Goal: Task Accomplishment & Management: Complete application form

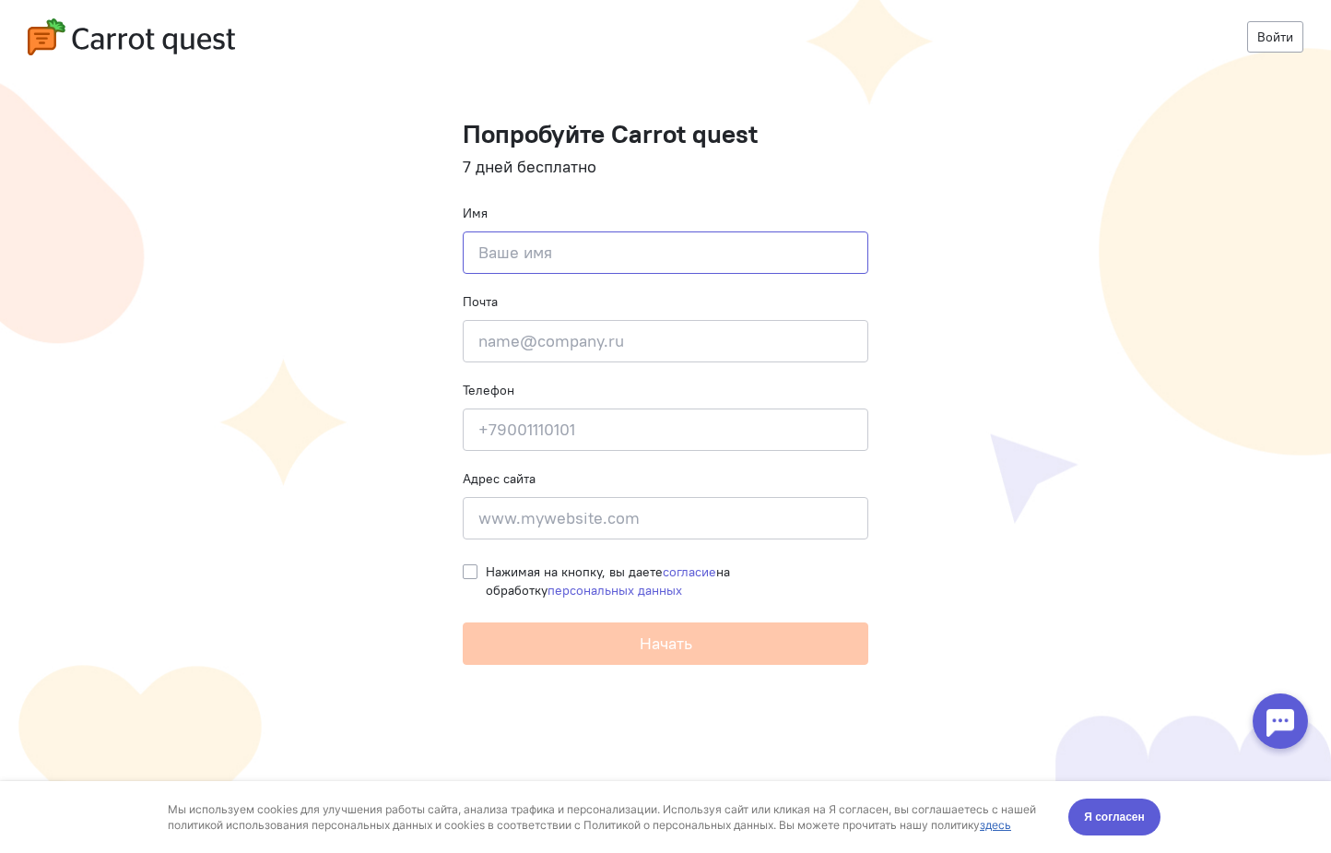
click at [590, 250] on input at bounding box center [666, 252] width 406 height 42
type input "Ivan"
click at [491, 331] on input "email" at bounding box center [666, 341] width 406 height 42
type input "groupdivina@gmail.com"
click at [480, 422] on input at bounding box center [666, 429] width 406 height 42
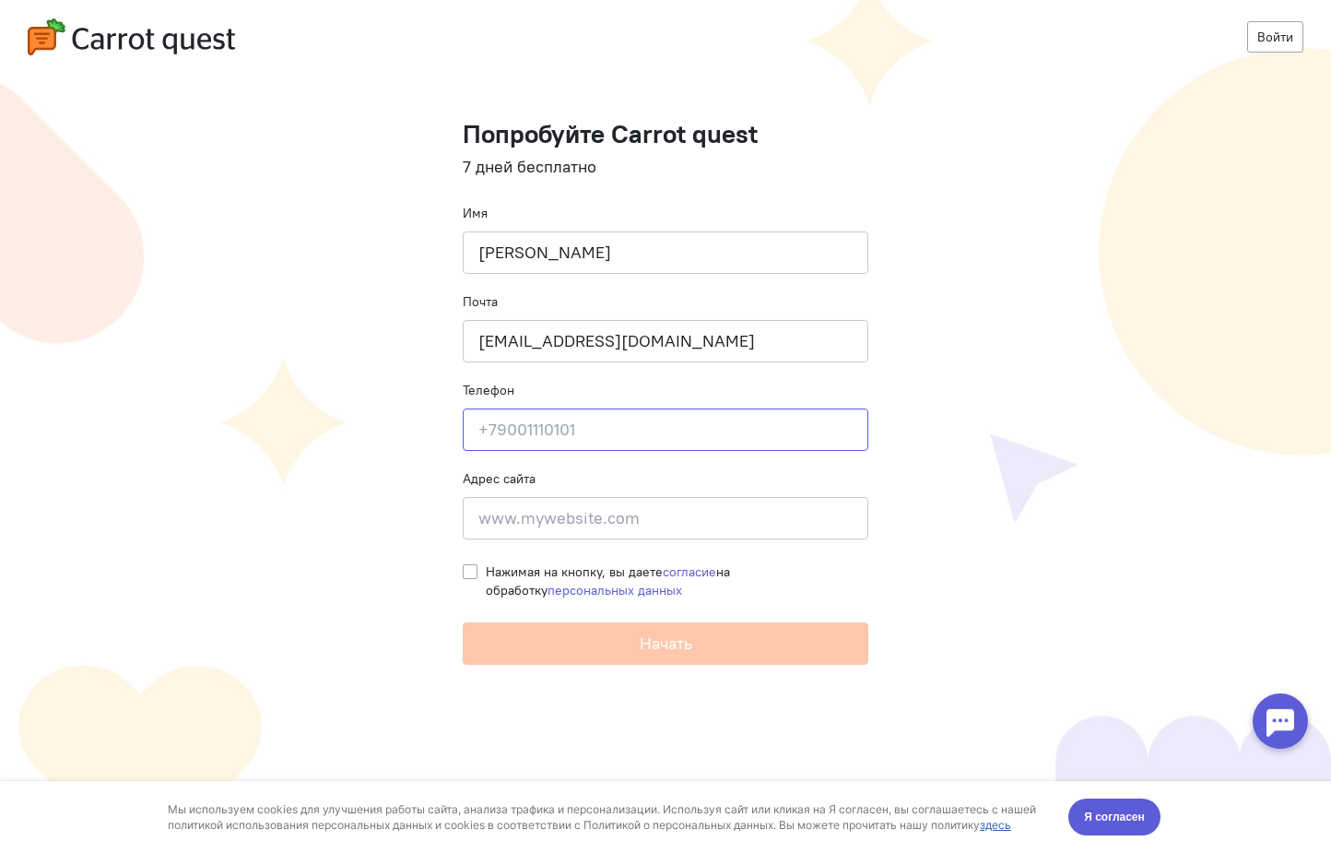
click at [484, 422] on input at bounding box center [666, 429] width 406 height 42
type input "+17864799593"
click at [481, 522] on input at bounding box center [666, 518] width 406 height 42
click at [486, 569] on label "Нажимая на кнопку, вы даете согласие на обработку персональных данных" at bounding box center [677, 580] width 383 height 37
click at [473, 569] on input "Нажимая на кнопку, вы даете согласие на обработку персональных данных" at bounding box center [470, 570] width 15 height 17
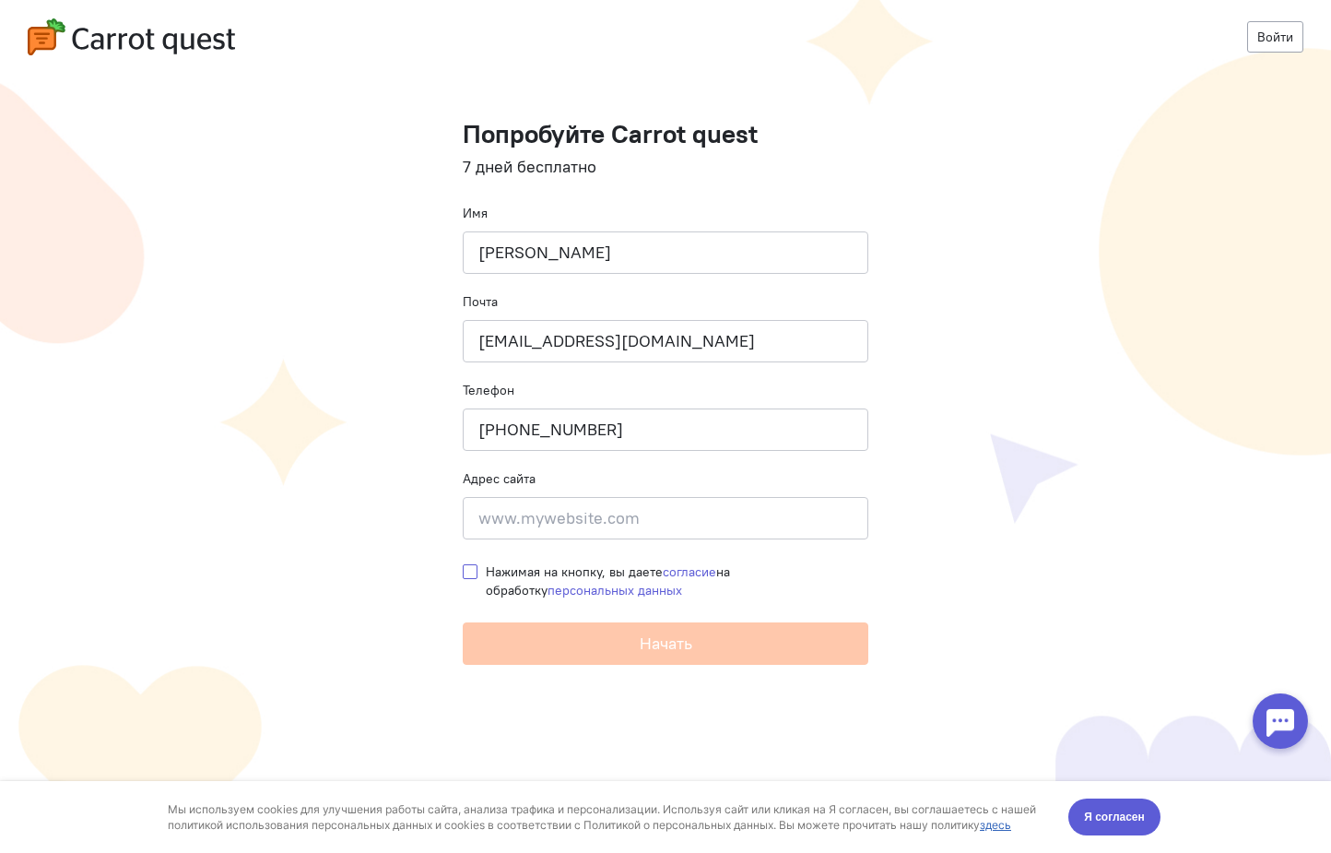
checkbox input "true"
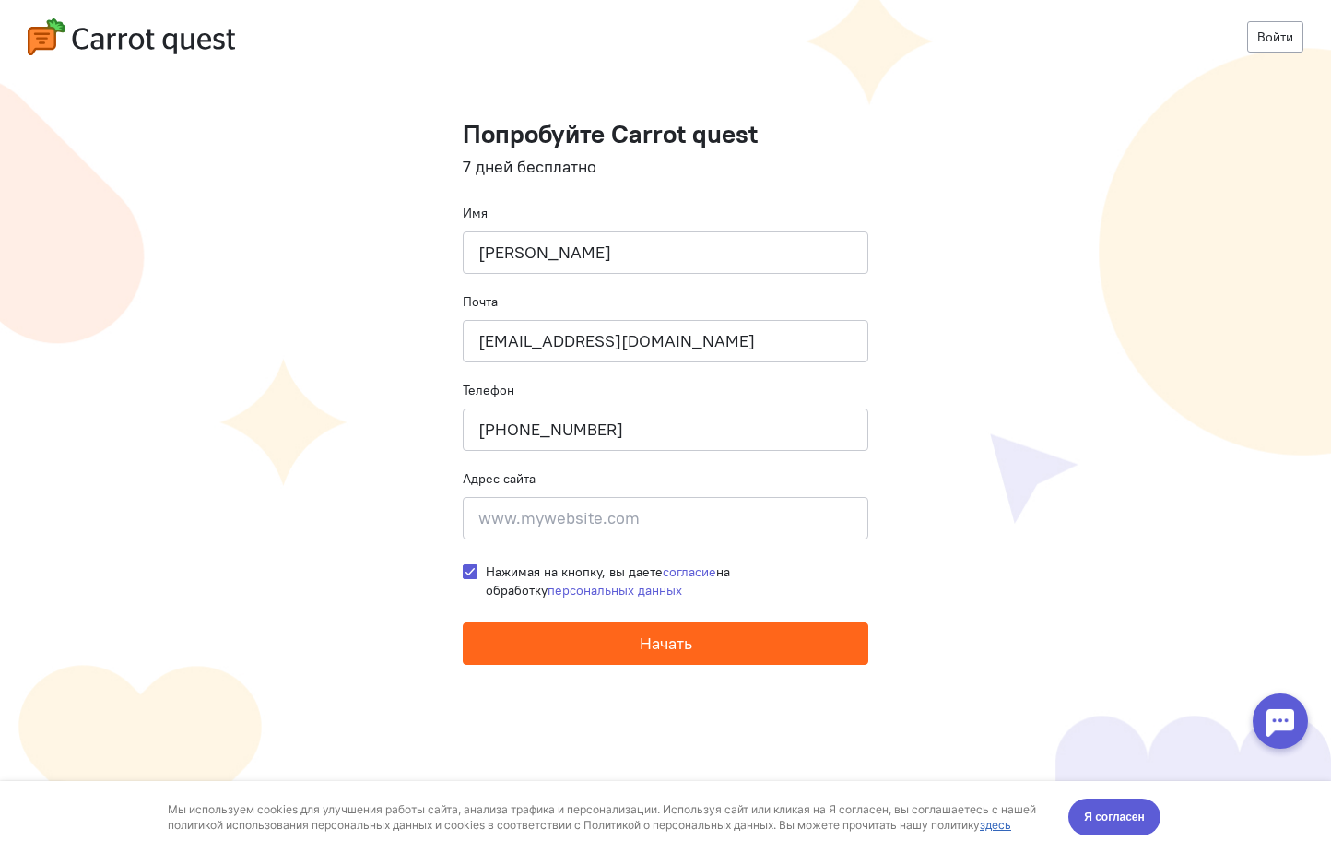
click at [520, 639] on button "Начать" at bounding box center [666, 643] width 406 height 42
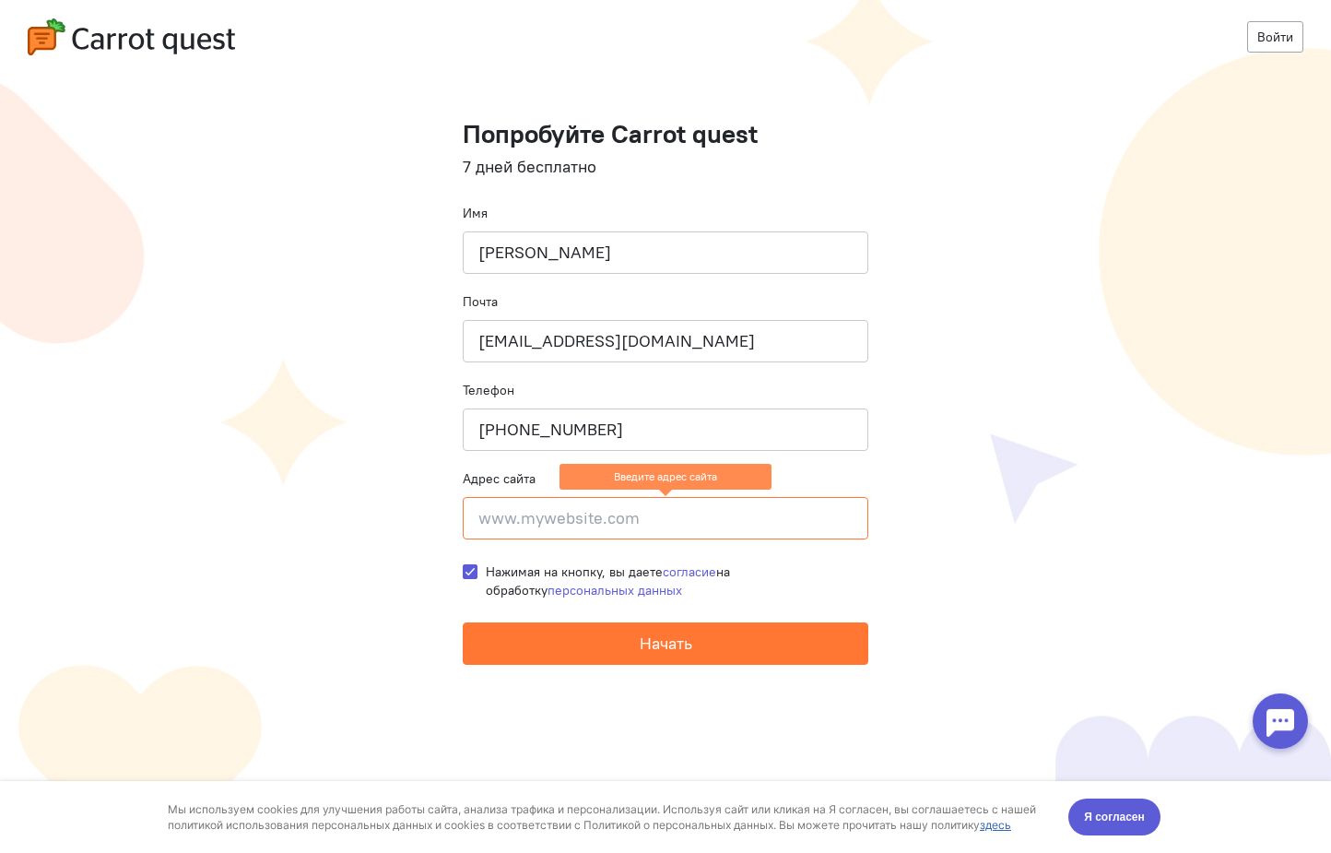
click at [578, 524] on input at bounding box center [666, 518] width 406 height 42
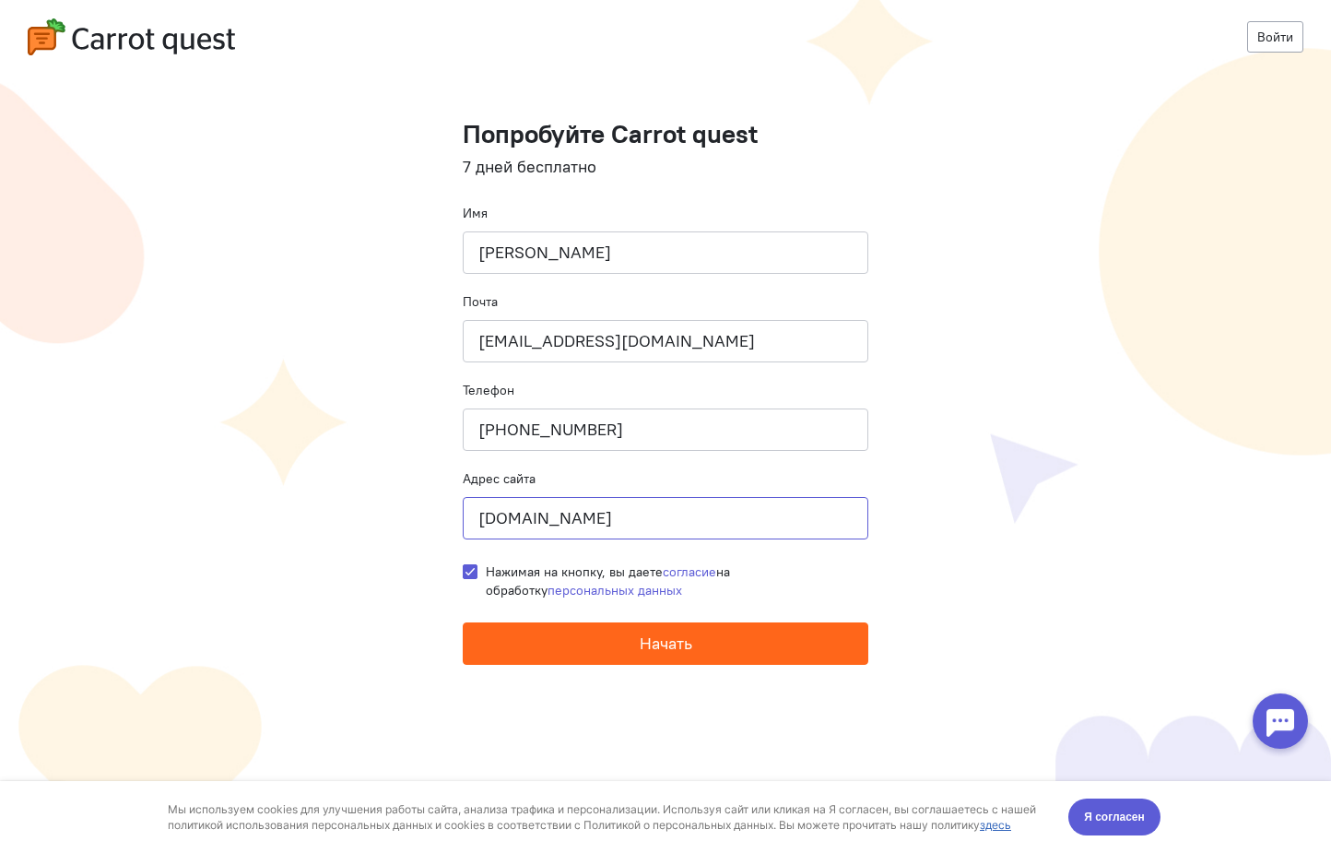
type input "www.divinarenovation.com"
click at [640, 642] on span "Начать" at bounding box center [666, 642] width 53 height 21
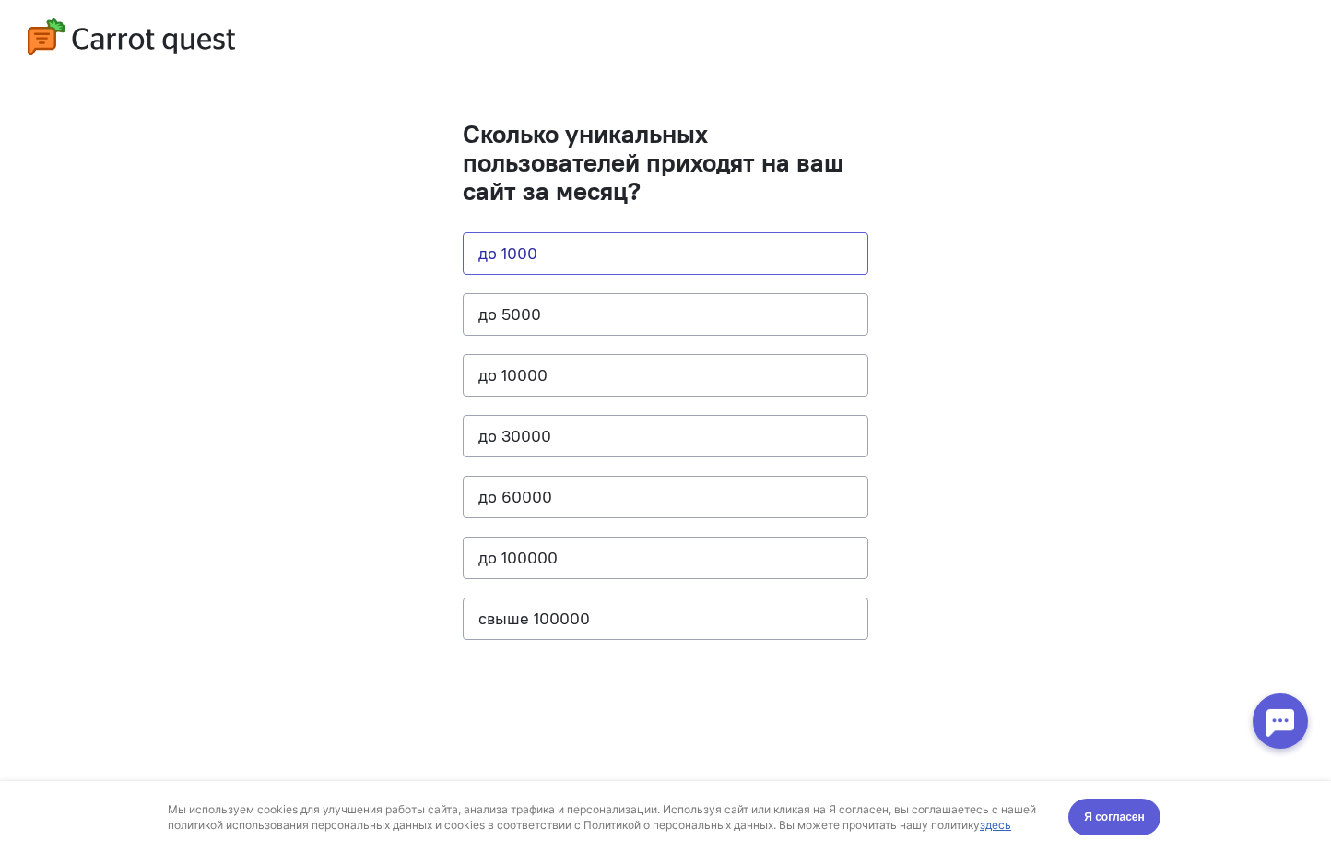
click at [522, 250] on button "до 1000" at bounding box center [666, 253] width 406 height 42
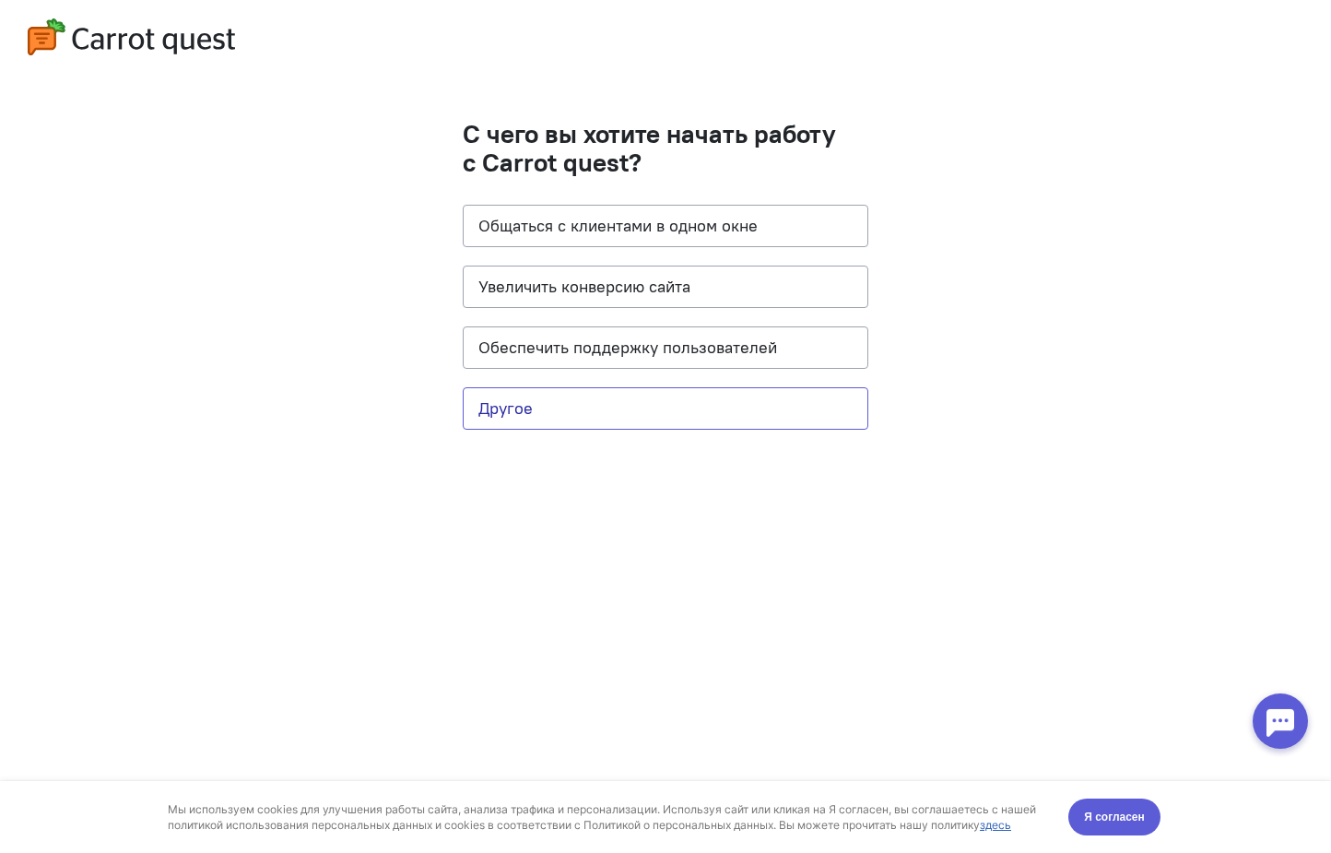
click at [566, 413] on button "Другое" at bounding box center [666, 408] width 406 height 42
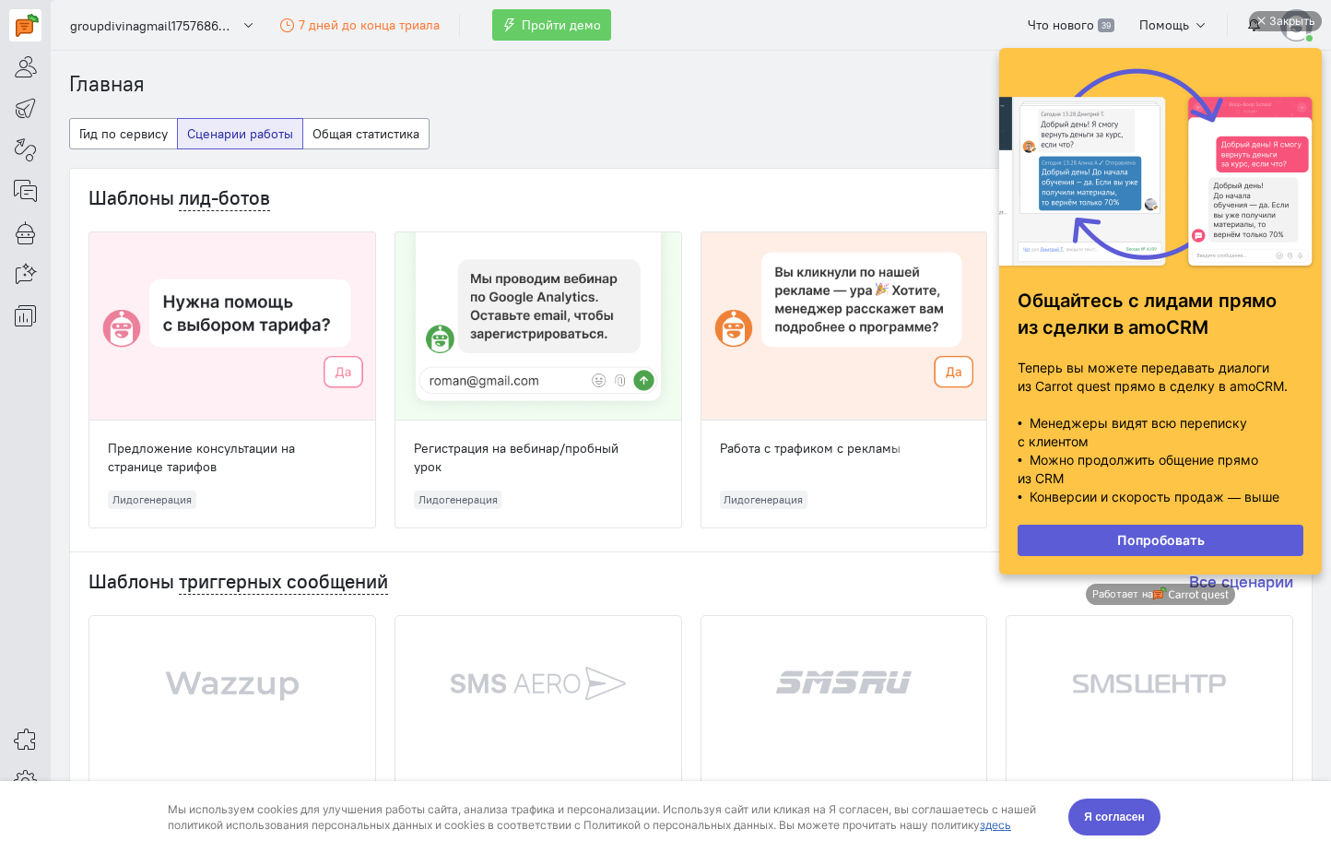
click at [1091, 532] on link "Попробовать" at bounding box center [1161, 540] width 286 height 31
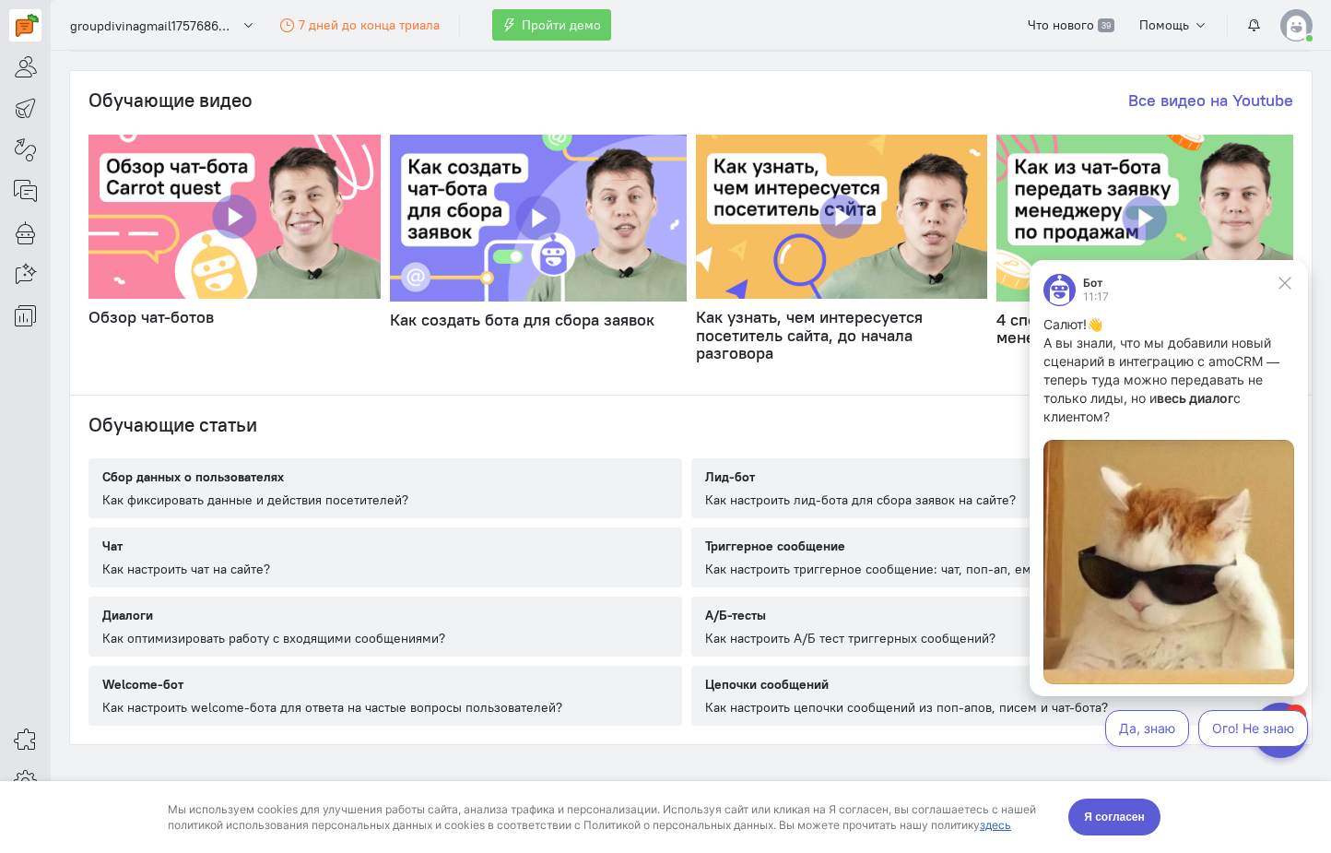
scroll to position [867, 0]
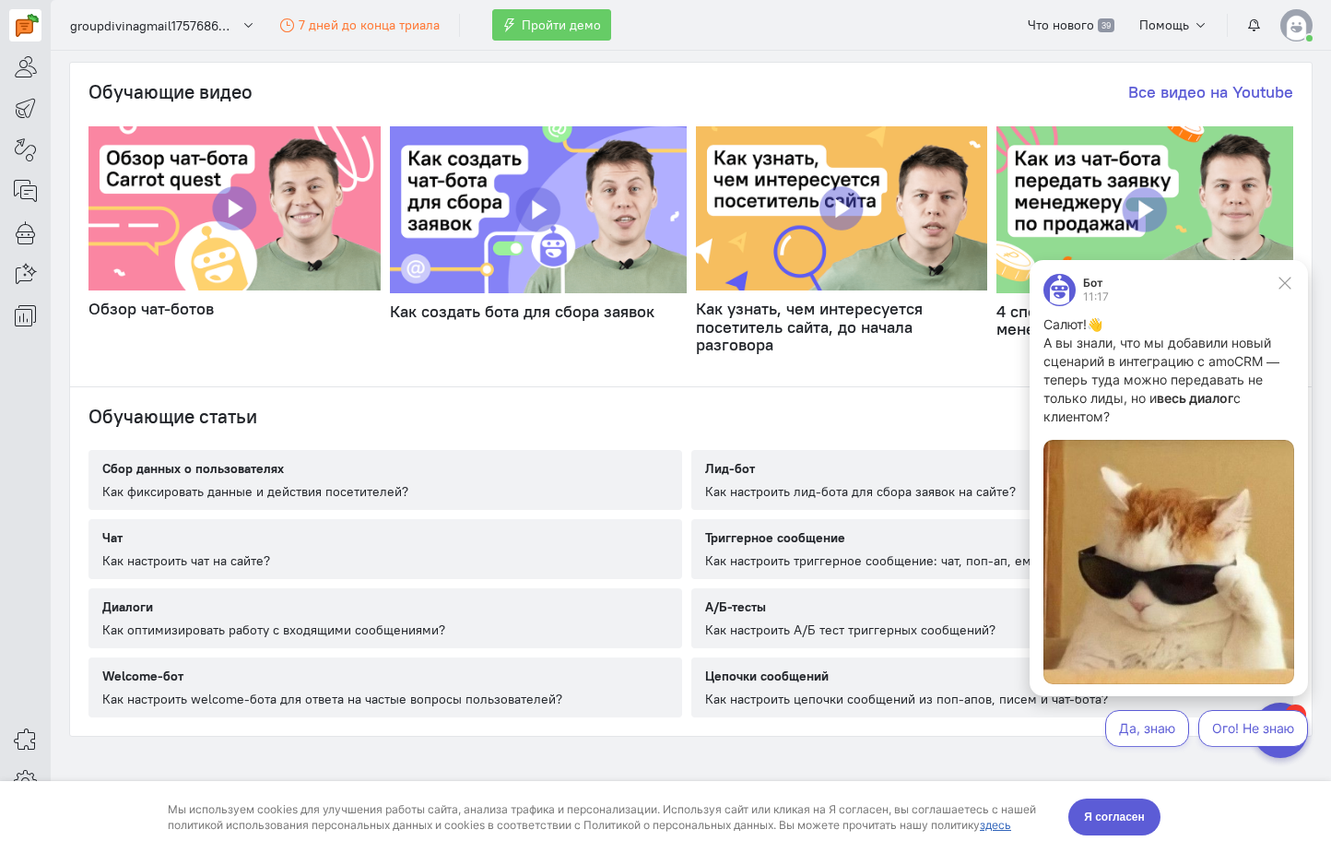
click at [301, 482] on div "Как фиксировать данные и действия посетителей?" at bounding box center [255, 491] width 306 height 18
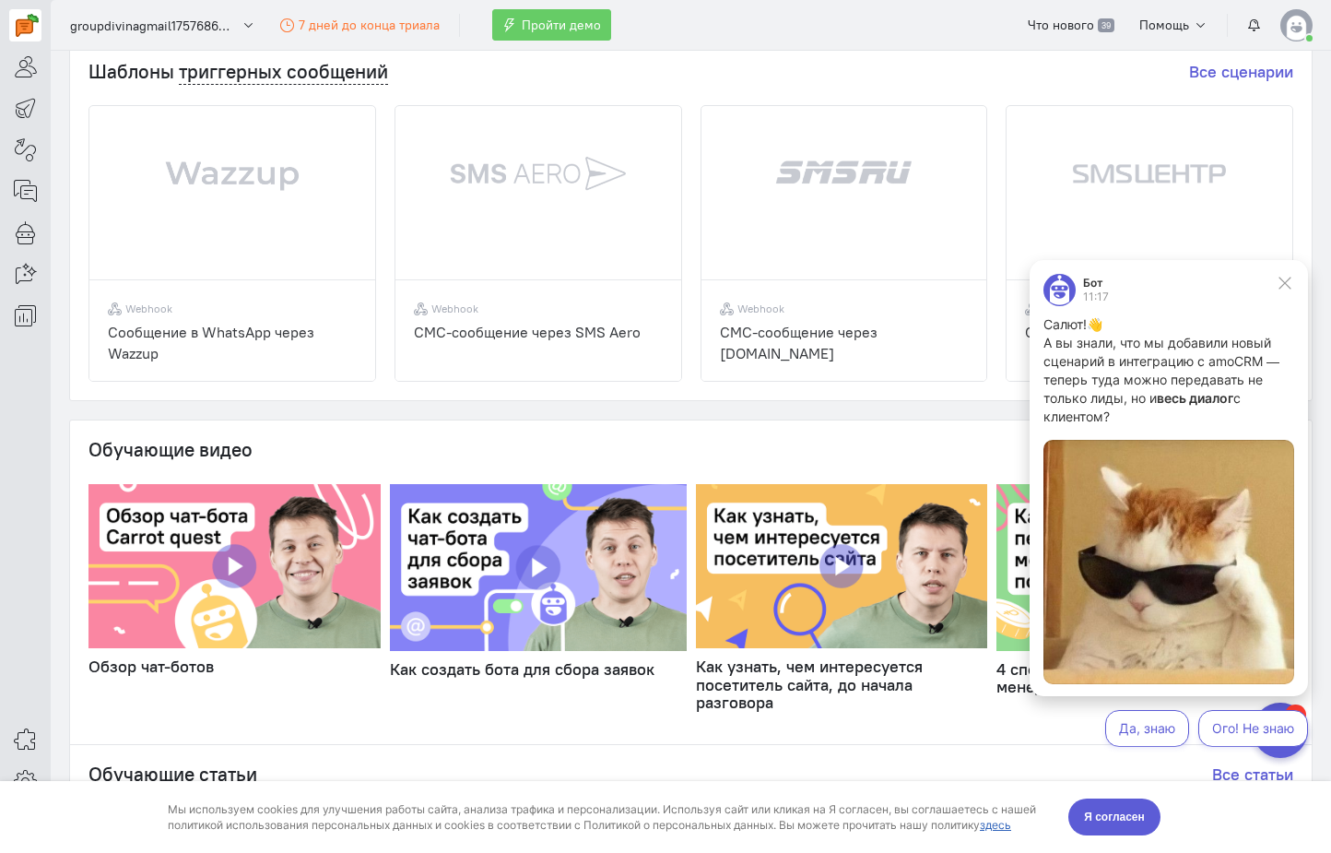
scroll to position [499, 0]
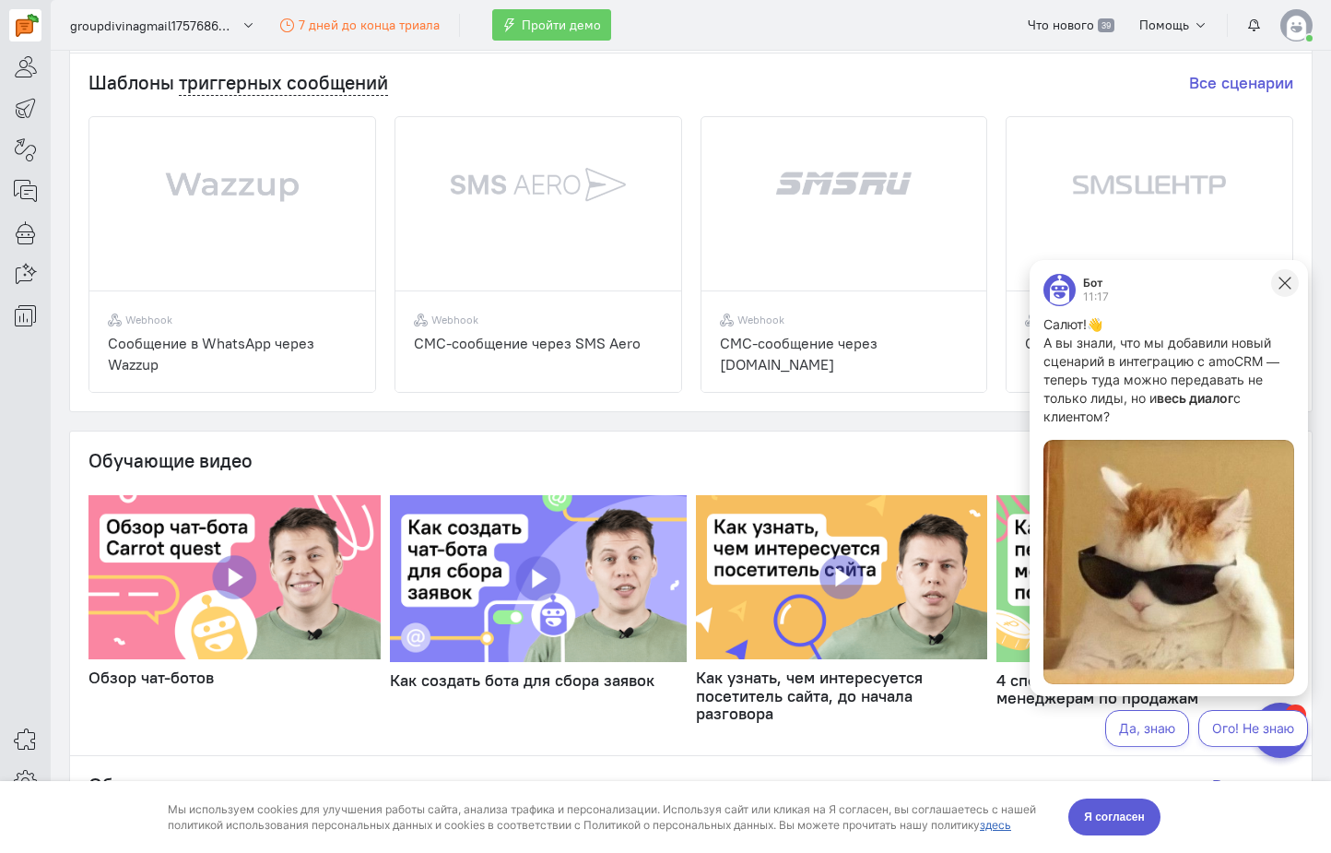
click at [1281, 285] on icon at bounding box center [1285, 283] width 17 height 17
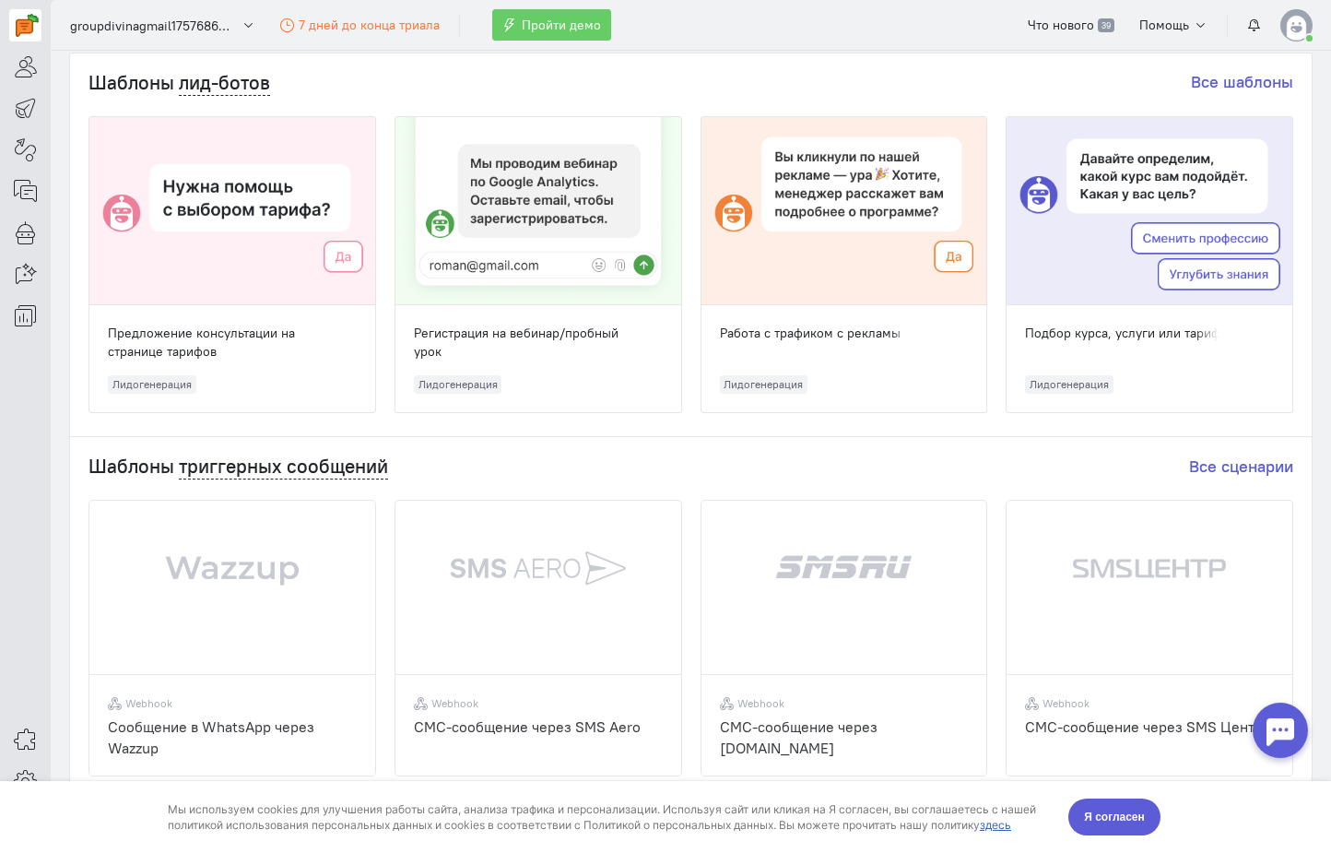
scroll to position [0, 0]
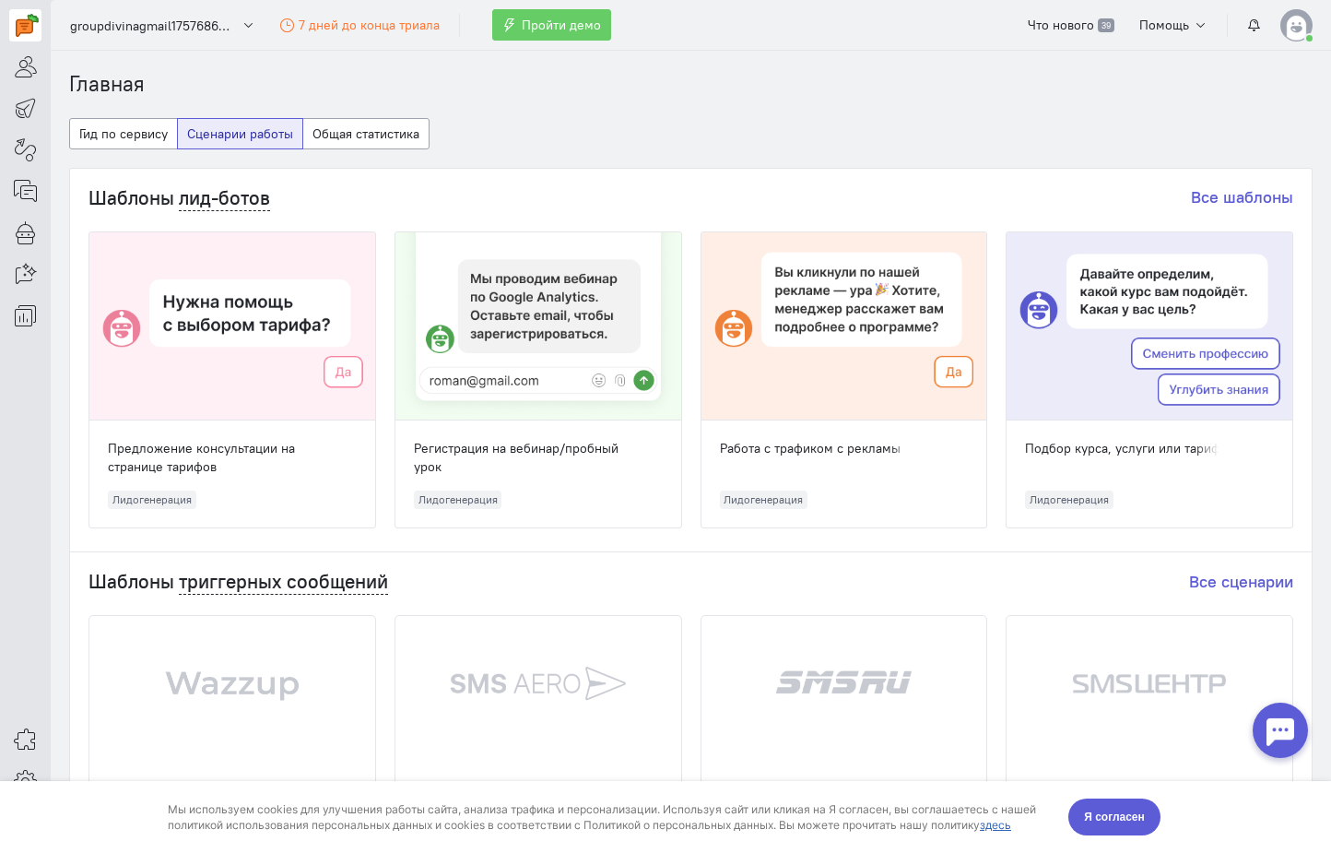
click at [253, 134] on button "Сценарии работы" at bounding box center [240, 133] width 126 height 31
click at [29, 64] on icon at bounding box center [25, 66] width 23 height 22
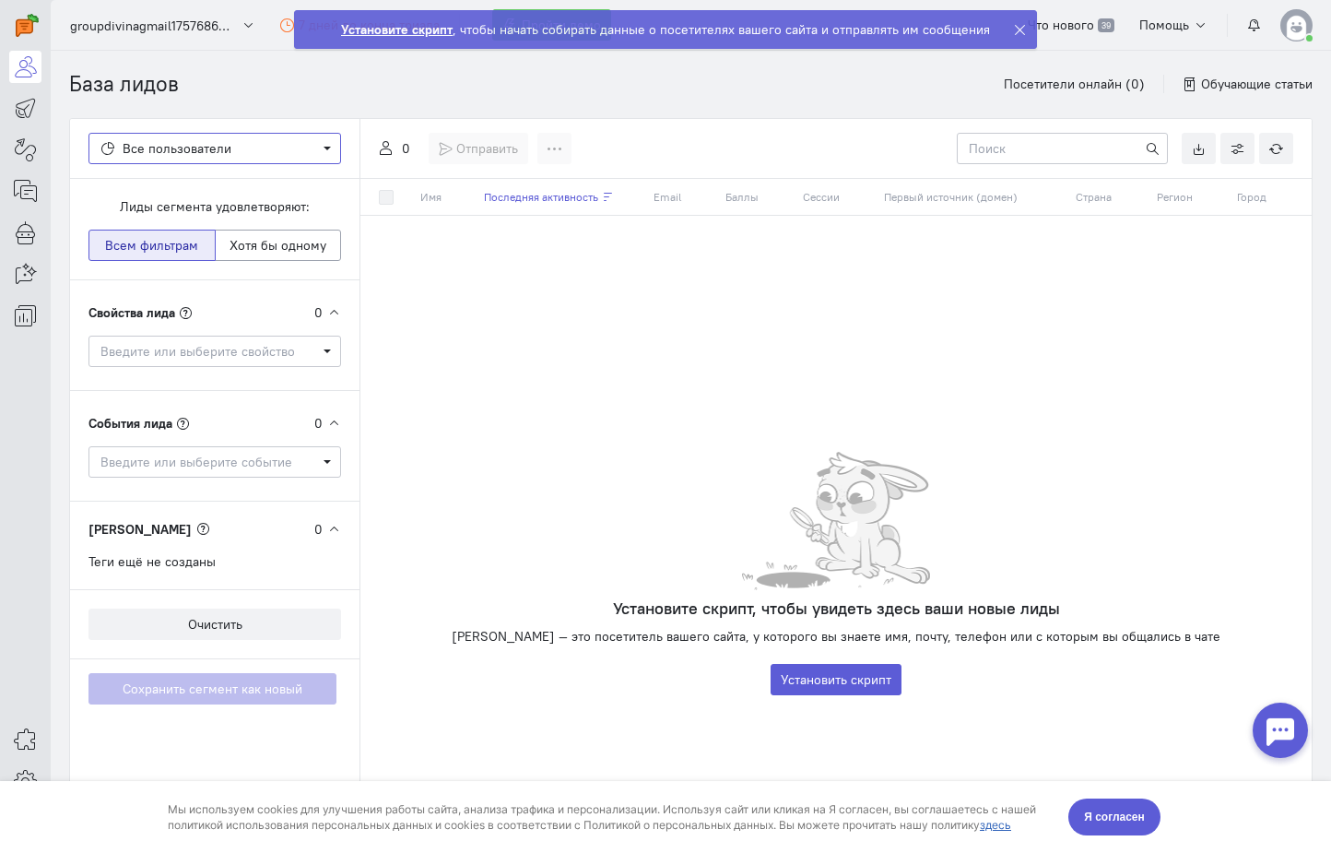
click at [326, 147] on span "Все пользователи" at bounding box center [214, 148] width 229 height 18
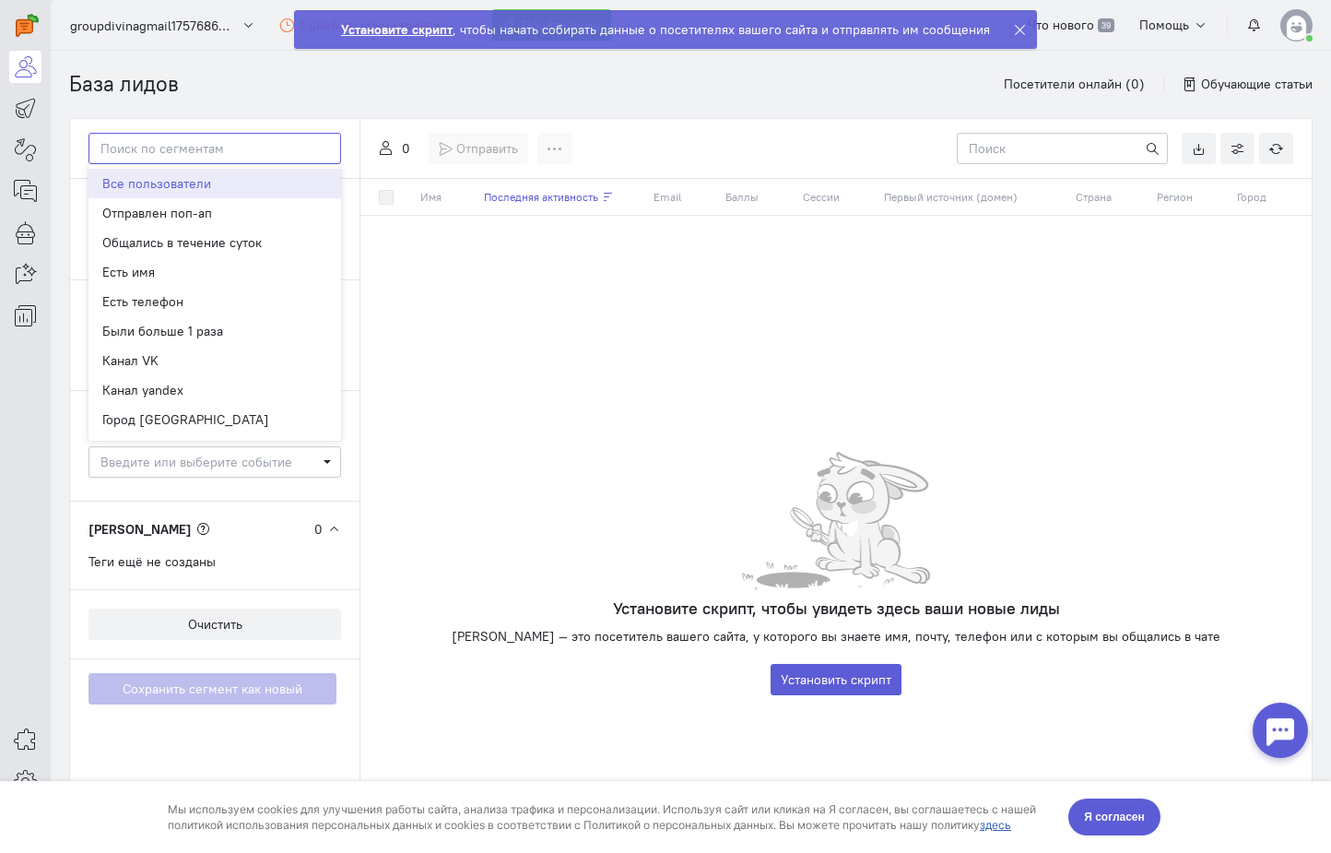
click at [324, 147] on input "Select box" at bounding box center [214, 148] width 253 height 31
click at [438, 291] on cdk-virtual-scroll-viewport "Имя Последняя активность Email Баллы Сессии Первый источник (домен) Страна Реги…" at bounding box center [835, 246] width 951 height 135
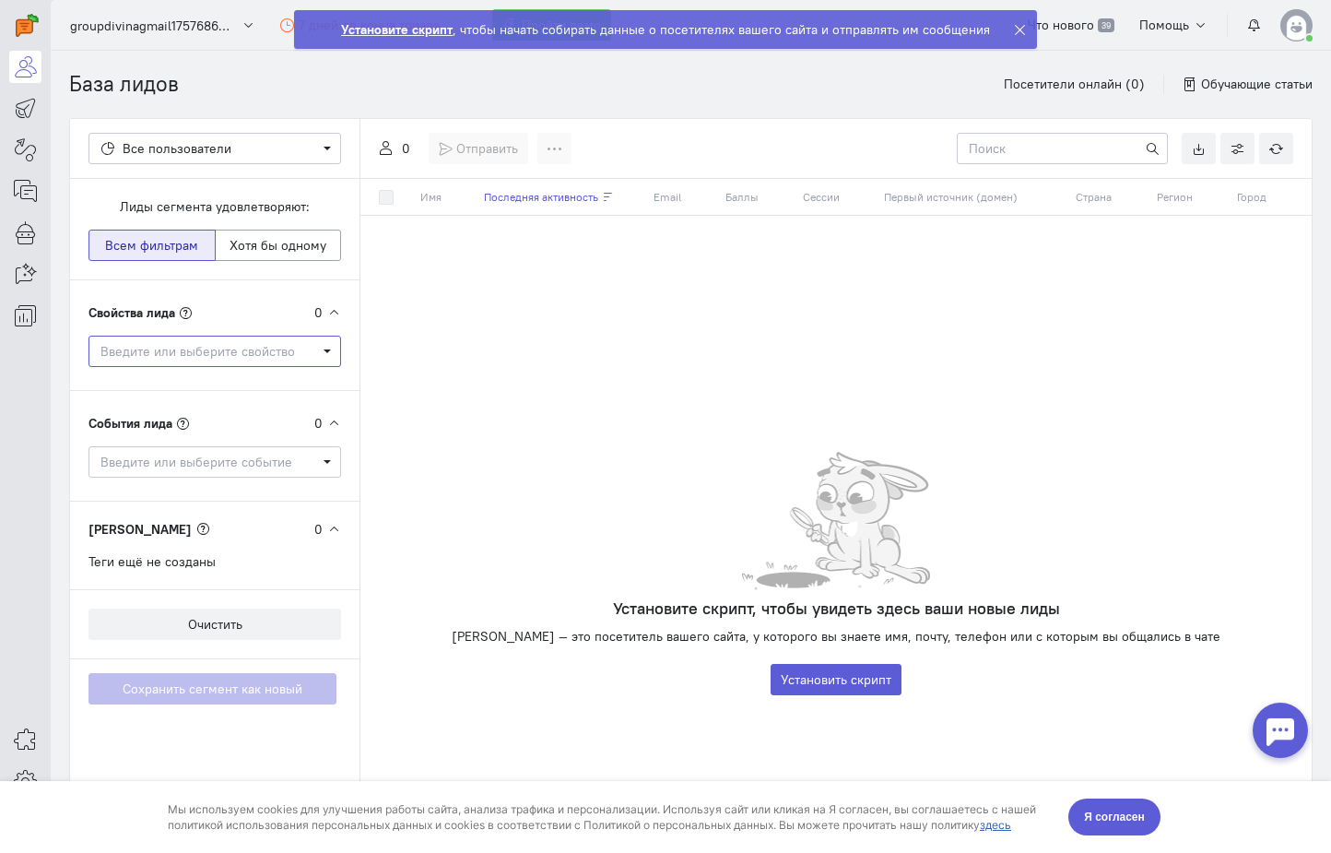
click at [326, 351] on span "Введите или выберите свойство" at bounding box center [214, 351] width 229 height 18
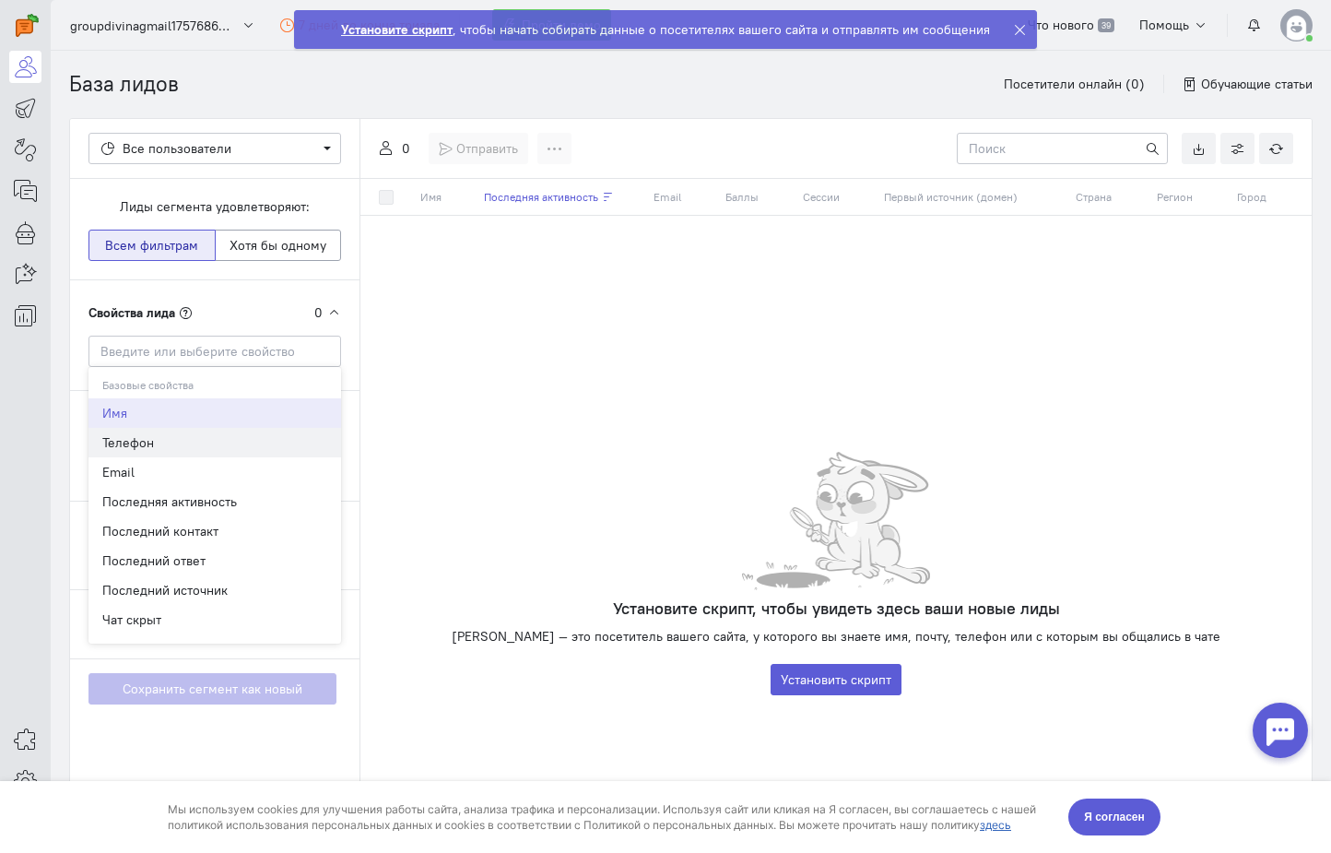
click at [246, 449] on div "Телефон" at bounding box center [214, 442] width 225 height 18
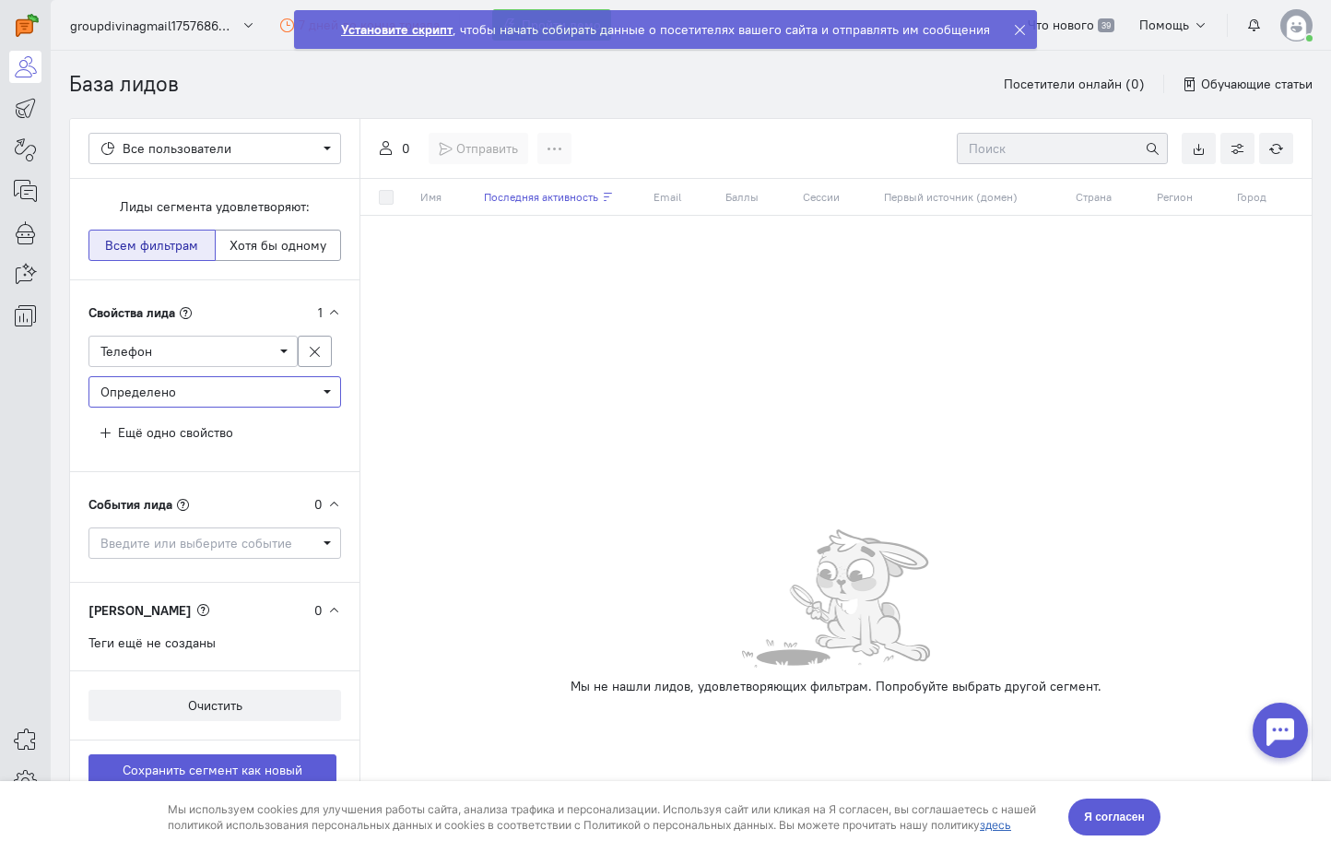
click at [331, 393] on span "Определено" at bounding box center [214, 391] width 253 height 31
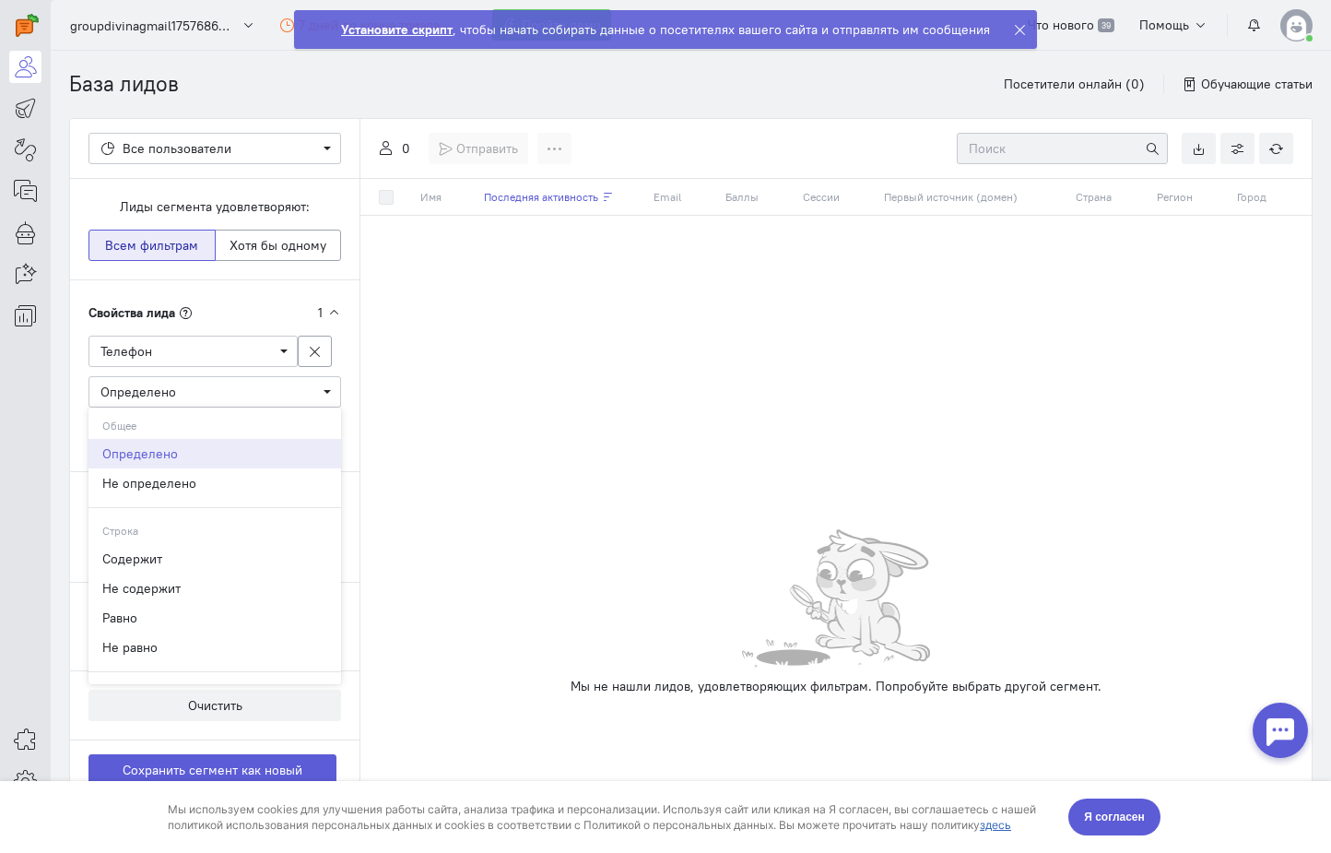
click at [391, 366] on cdk-virtual-scroll-viewport "Имя Последняя активность Email Баллы Сессии Первый источник (домен) Страна Реги…" at bounding box center [835, 285] width 951 height 212
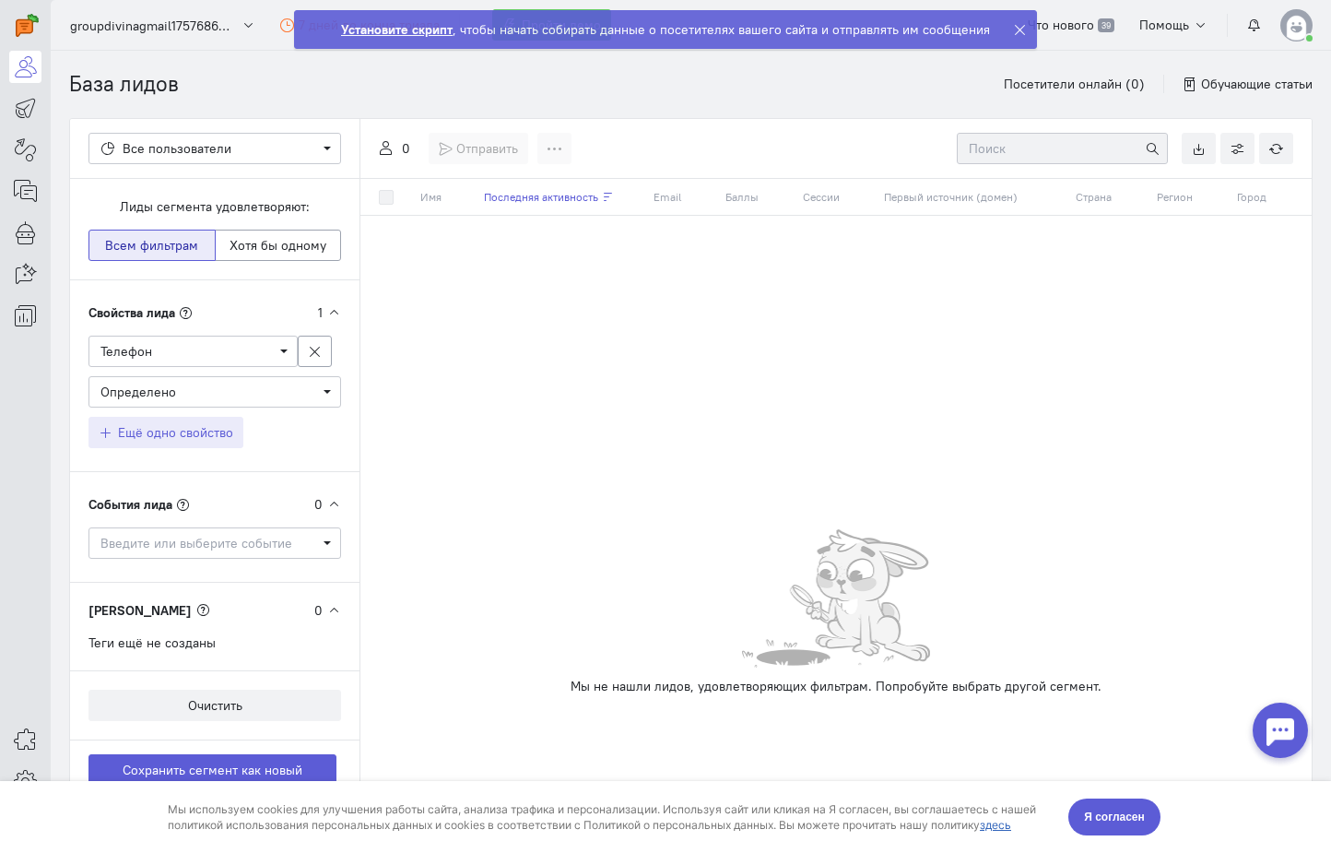
click at [220, 436] on span "Ещё одно свойство" at bounding box center [175, 432] width 115 height 17
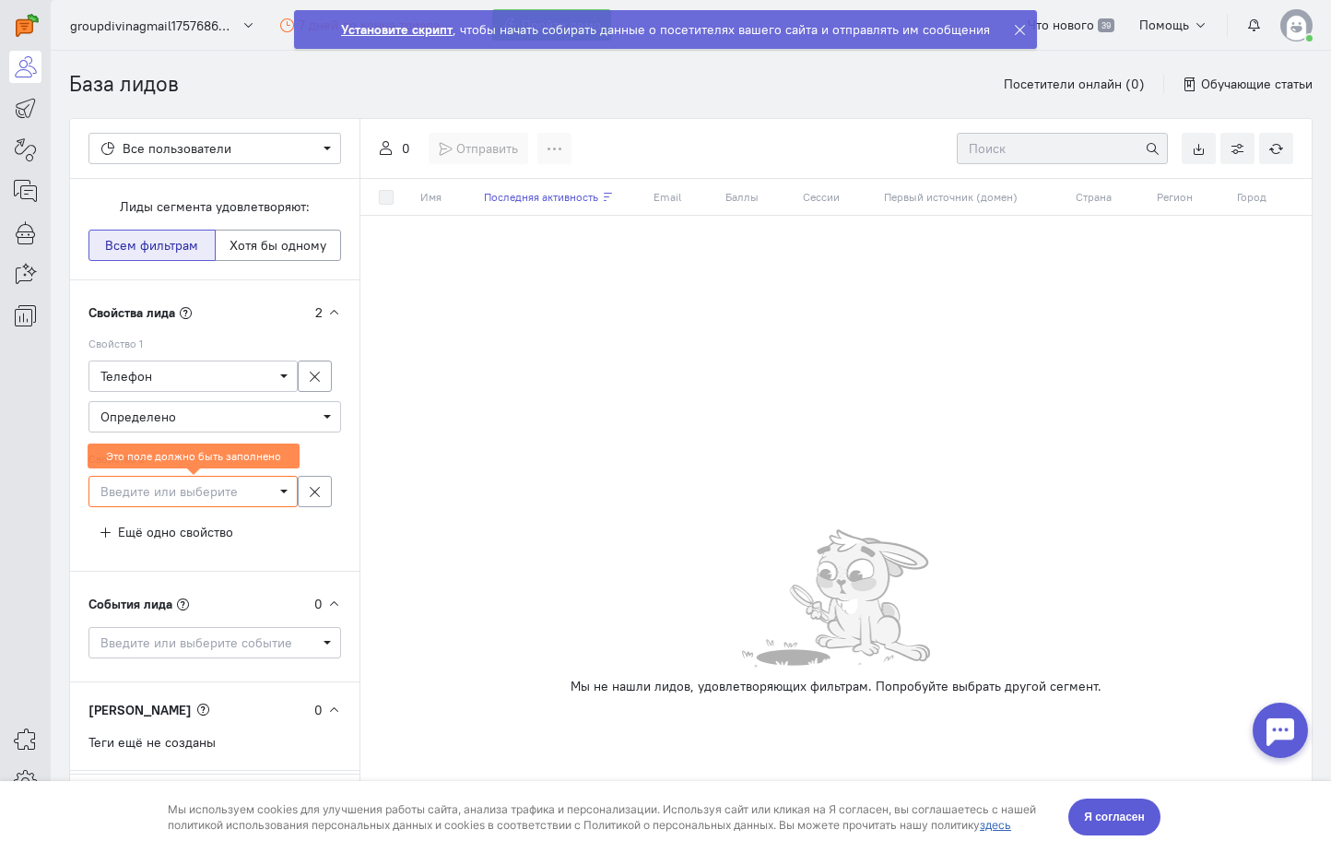
click at [273, 492] on span "Введите или выберите свойство" at bounding box center [192, 491] width 185 height 18
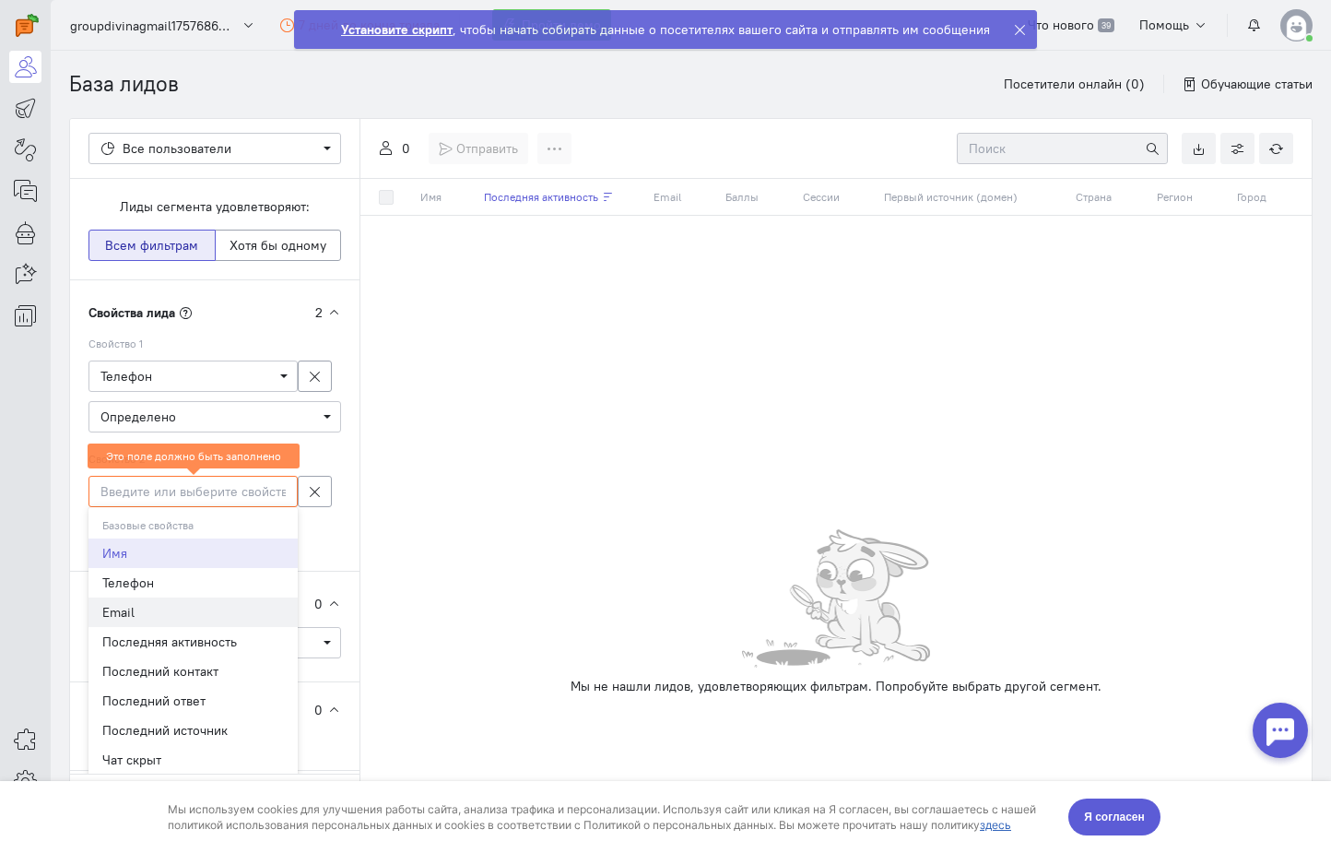
click at [229, 619] on div "Email" at bounding box center [193, 612] width 182 height 18
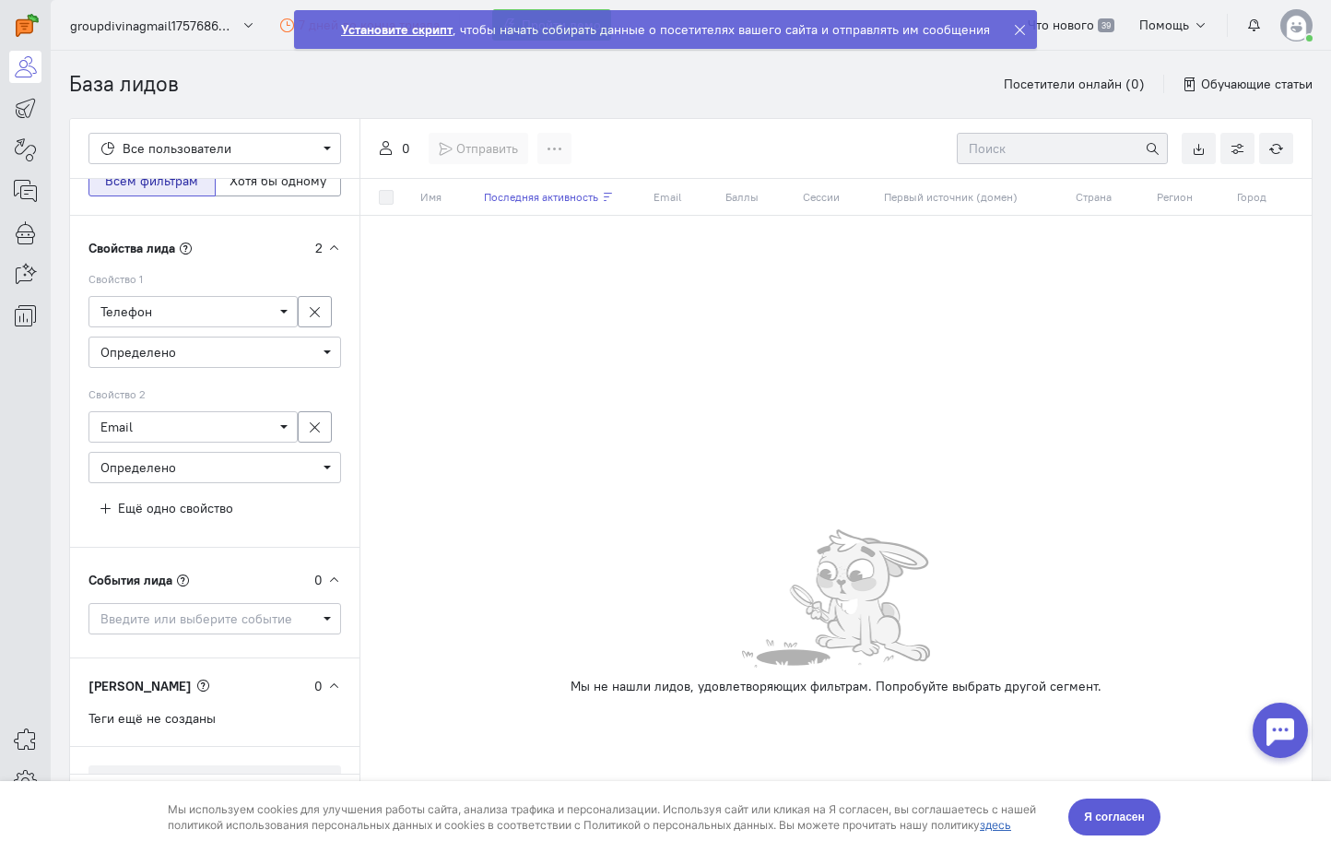
scroll to position [106, 0]
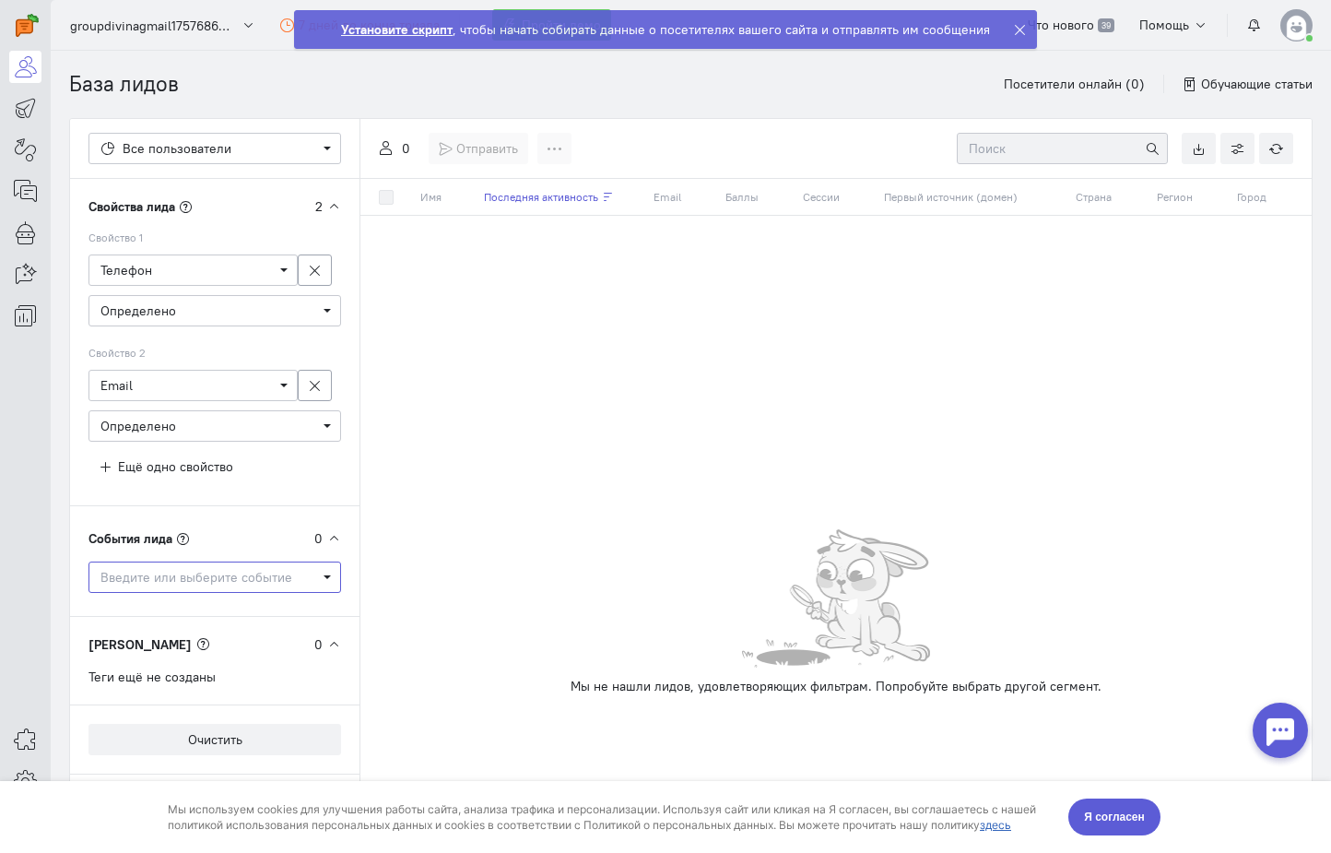
click at [317, 572] on span "Введите или выберите событие" at bounding box center [214, 577] width 229 height 18
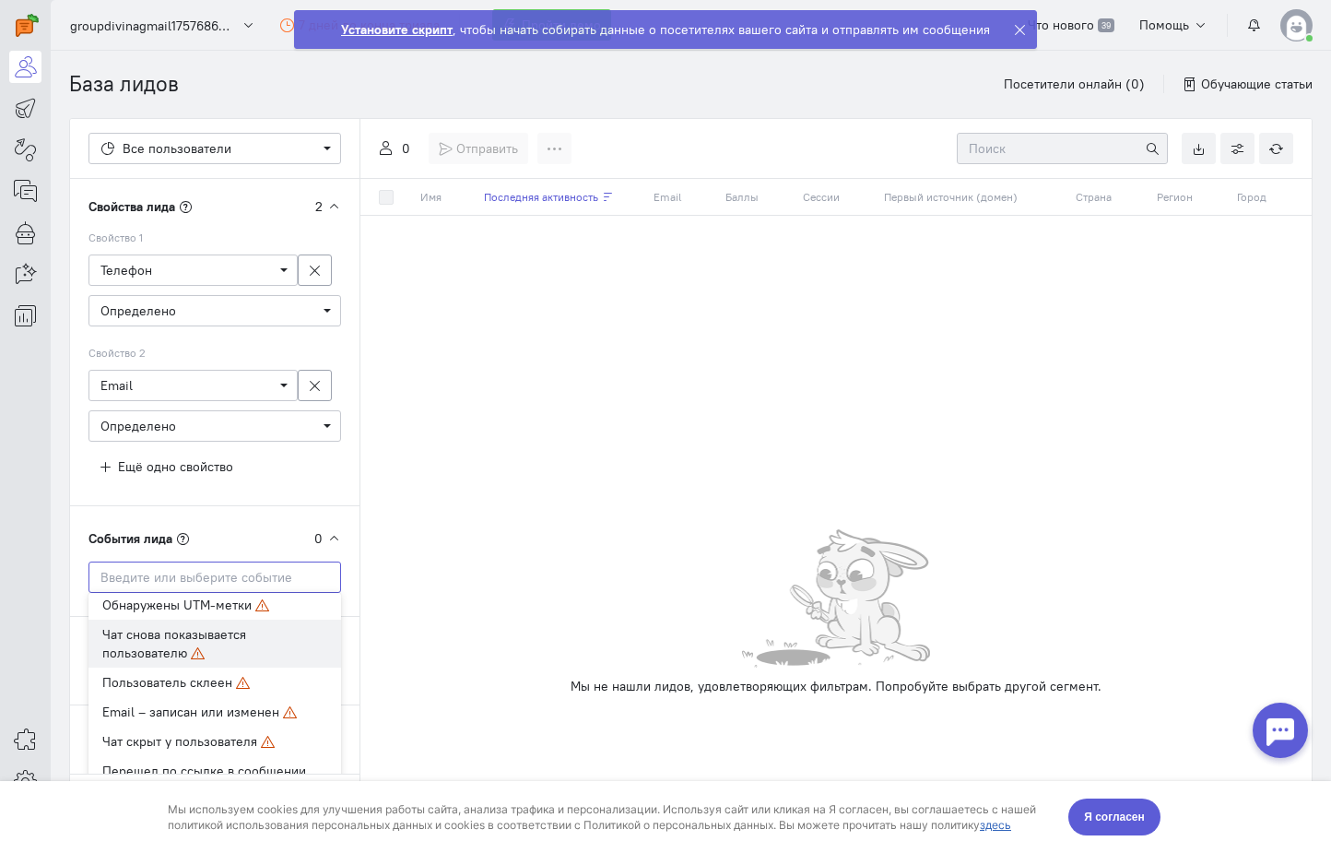
scroll to position [277, 0]
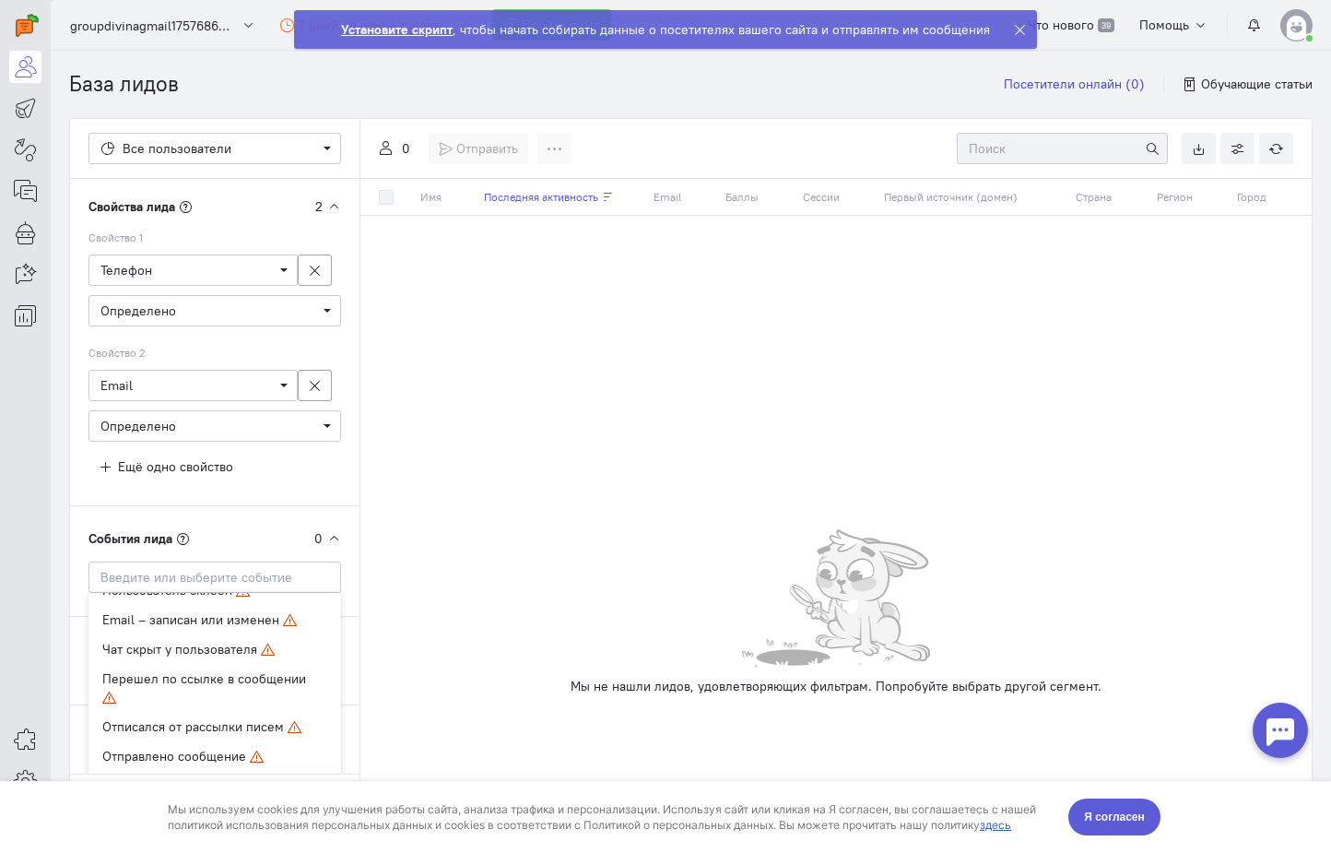
drag, startPoint x: 1046, startPoint y: 107, endPoint x: 1062, endPoint y: 93, distance: 20.9
